Goal: Find specific page/section: Find specific page/section

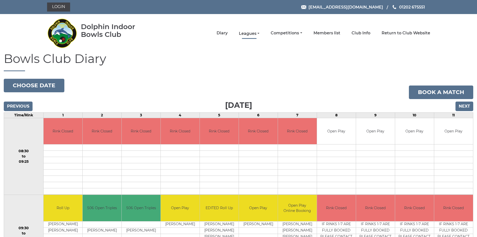
click at [248, 34] on link "Leagues" at bounding box center [249, 34] width 21 height 6
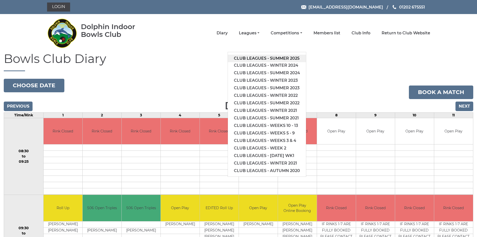
click at [263, 57] on link "Club leagues - Summer 2025" at bounding box center [267, 59] width 78 height 8
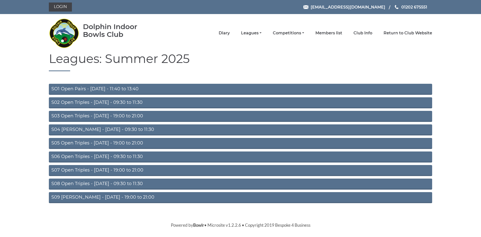
click at [140, 168] on link "S07 Open Triples - Thursday - 19:00 to 21:00" at bounding box center [240, 170] width 383 height 11
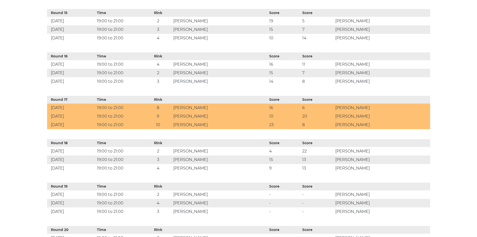
scroll to position [824, 0]
